Goal: Information Seeking & Learning: Learn about a topic

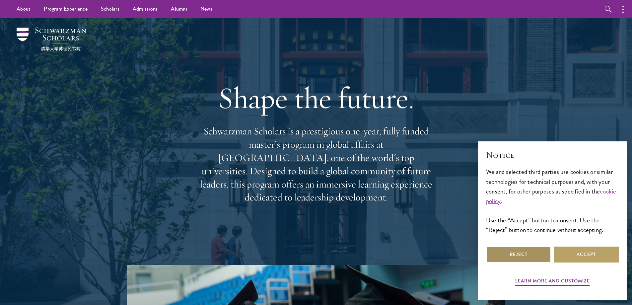
click at [526, 253] on button "Reject" at bounding box center [518, 255] width 65 height 16
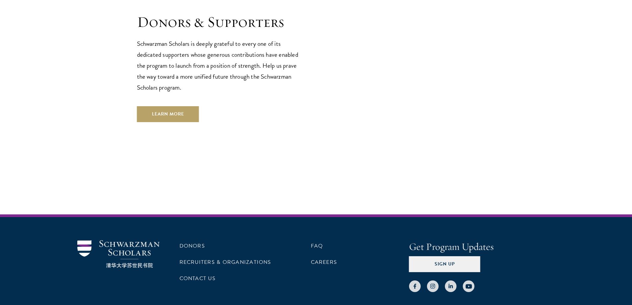
scroll to position [1989, 0]
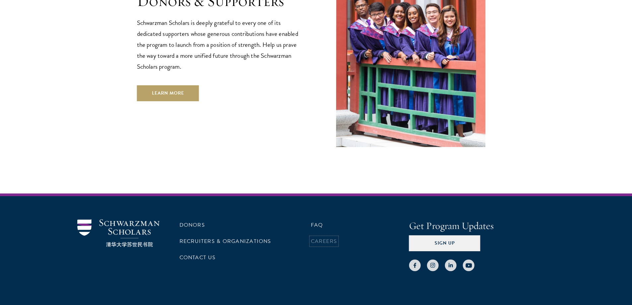
click at [325, 237] on link "Careers" at bounding box center [324, 241] width 27 height 8
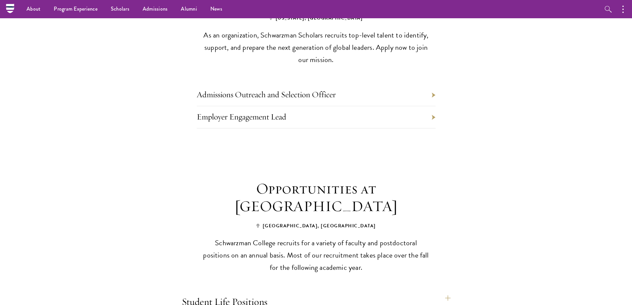
scroll to position [266, 0]
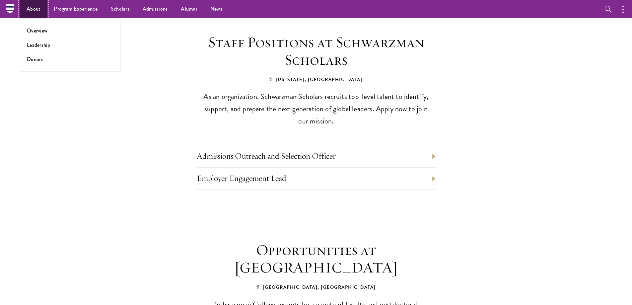
click at [36, 10] on link "About" at bounding box center [33, 9] width 27 height 18
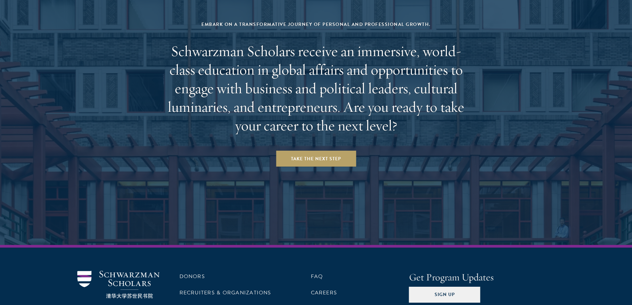
scroll to position [2788, 0]
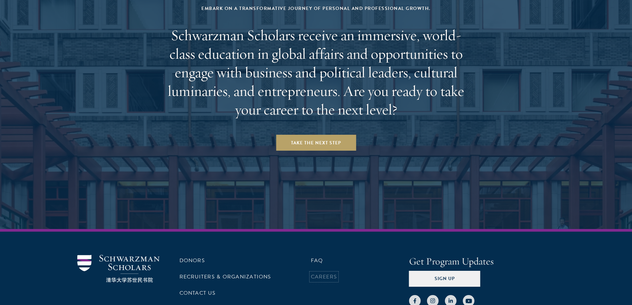
click at [321, 273] on link "Careers" at bounding box center [324, 277] width 27 height 8
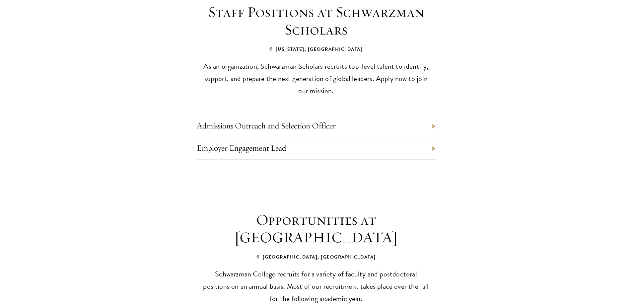
scroll to position [299, 0]
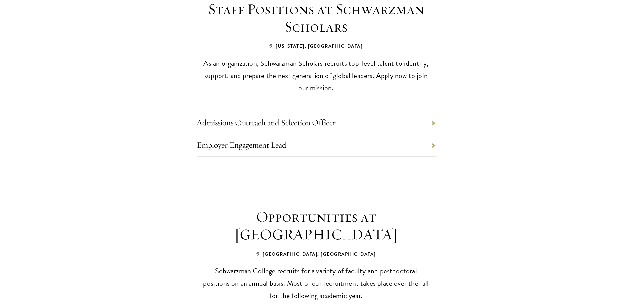
click at [433, 112] on li "Admissions Outreach and Selection Officer" at bounding box center [316, 123] width 239 height 22
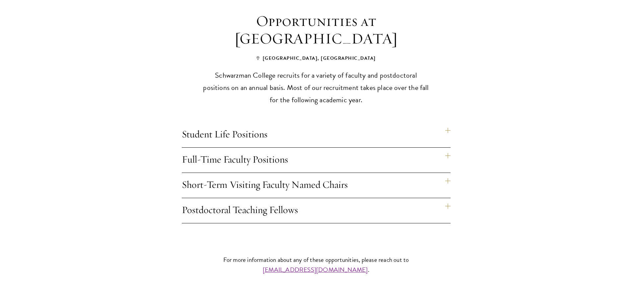
scroll to position [498, 0]
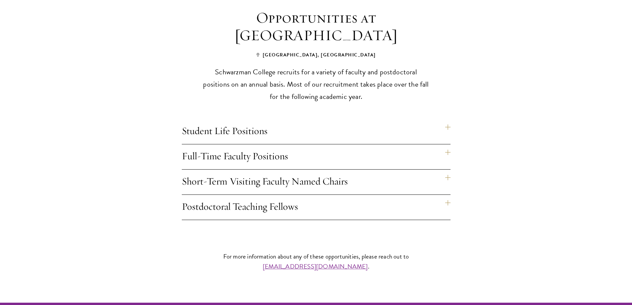
click at [446, 144] on h4 "Full-Time Faculty Positions" at bounding box center [316, 156] width 269 height 25
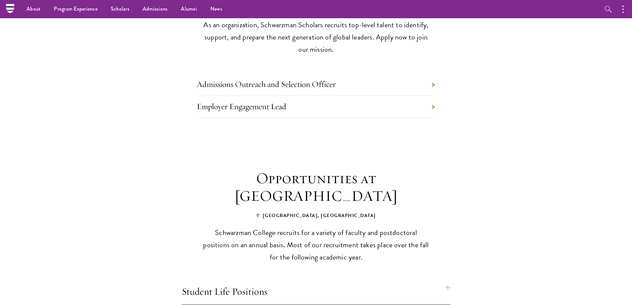
scroll to position [299, 0]
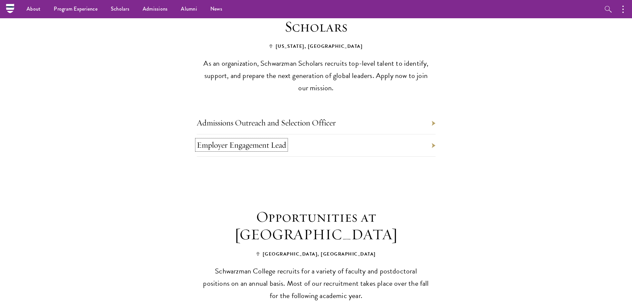
click at [230, 140] on link "Employer Engagement Lead" at bounding box center [242, 145] width 90 height 10
click at [262, 118] on link "Admissions Outreach and Selection Officer" at bounding box center [266, 123] width 139 height 10
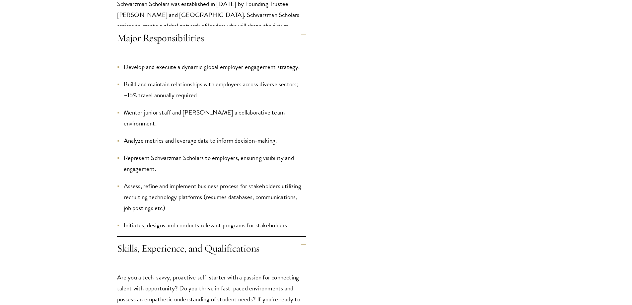
scroll to position [697, 0]
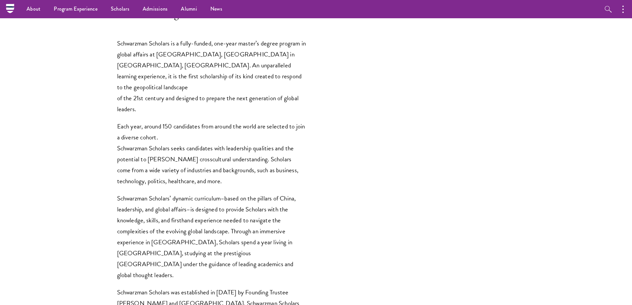
scroll to position [398, 0]
